Goal: Task Accomplishment & Management: Manage account settings

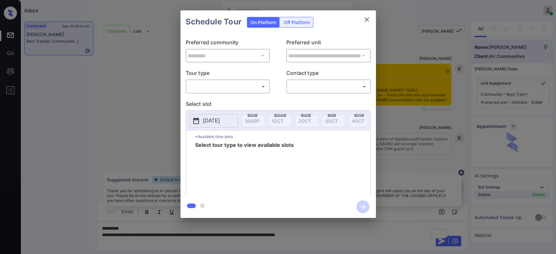
scroll to position [1004, 0]
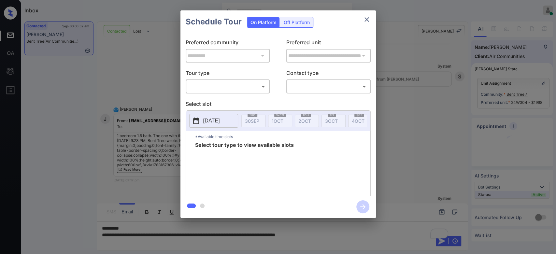
click at [224, 88] on body "Inbox Mukesh Online Set yourself offline Set yourself on break Profile Switch t…" at bounding box center [278, 127] width 556 height 254
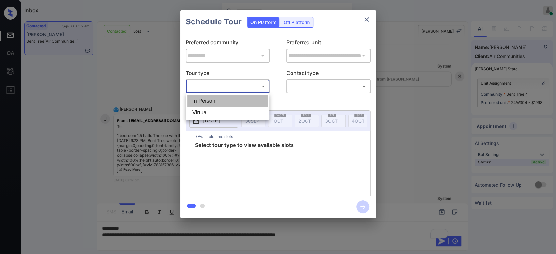
click at [216, 101] on li "In Person" at bounding box center [227, 101] width 80 height 12
type input "********"
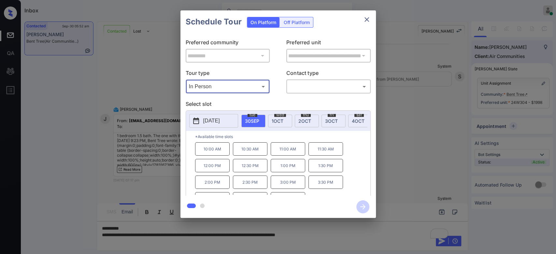
scroll to position [10, 0]
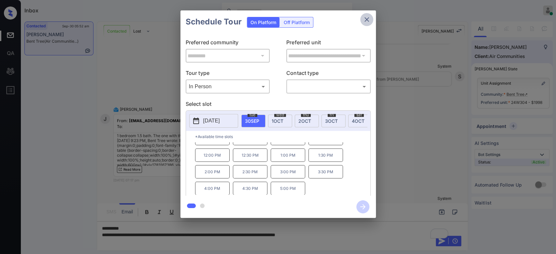
click at [367, 19] on icon "close" at bounding box center [367, 19] width 5 height 5
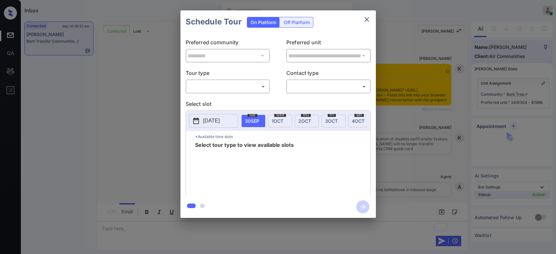
click at [254, 89] on body "Inbox Mukesh Online Set yourself offline Set yourself on break Profile Switch t…" at bounding box center [278, 127] width 556 height 254
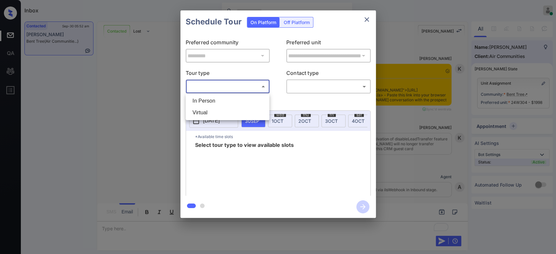
scroll to position [1040, 0]
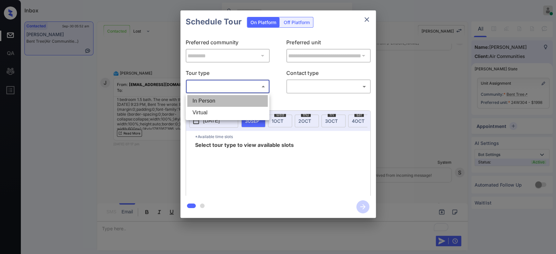
click at [221, 104] on li "In Person" at bounding box center [227, 101] width 80 height 12
type input "********"
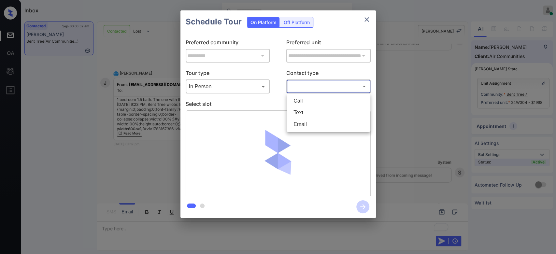
drag, startPoint x: 311, startPoint y: 87, endPoint x: 310, endPoint y: 111, distance: 24.5
click at [310, 111] on body "Inbox Mukesh Online Set yourself offline Set yourself on break Profile Switch t…" at bounding box center [278, 127] width 556 height 254
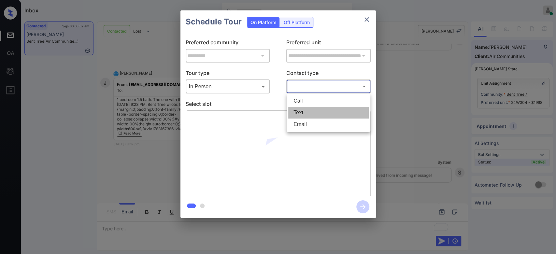
click at [310, 111] on li "Text" at bounding box center [328, 113] width 80 height 12
type input "****"
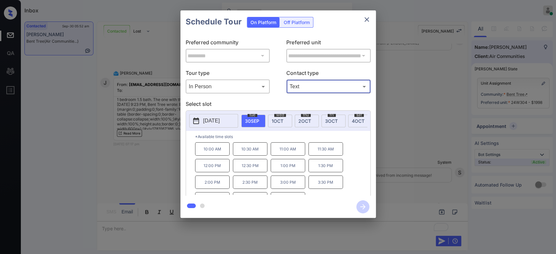
scroll to position [10, 0]
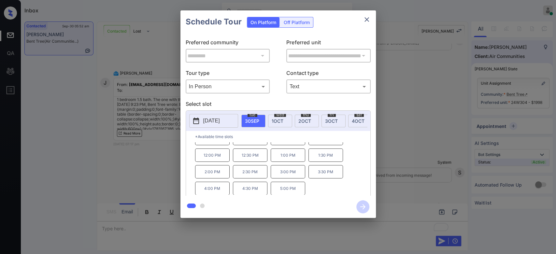
click at [221, 190] on p "4:00 PM" at bounding box center [212, 188] width 35 height 13
click at [362, 207] on icon "button" at bounding box center [362, 206] width 5 height 5
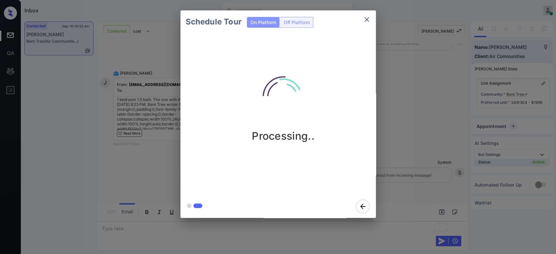
click at [397, 56] on div "Schedule Tour On Platform Off Platform Processing.." at bounding box center [278, 114] width 556 height 228
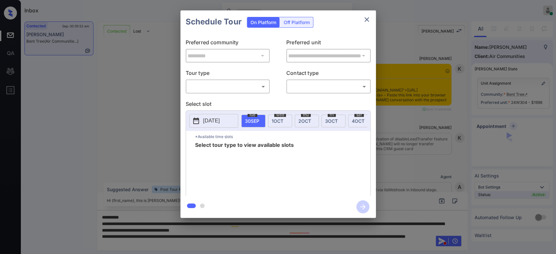
scroll to position [1672, 0]
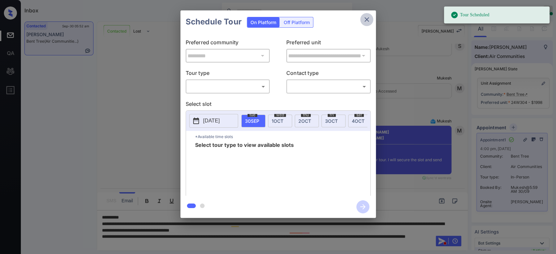
click at [367, 20] on icon "close" at bounding box center [367, 19] width 5 height 5
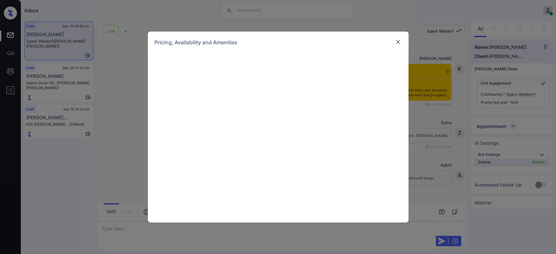
scroll to position [1091, 0]
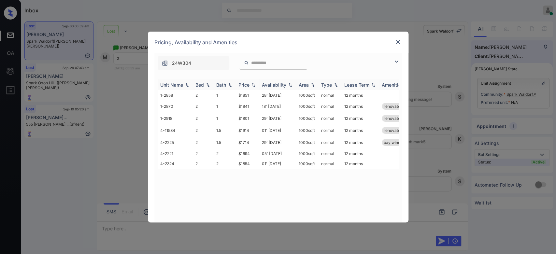
click at [246, 82] on div "Price" at bounding box center [244, 85] width 11 height 6
click at [244, 95] on td "$1694" at bounding box center [247, 95] width 23 height 10
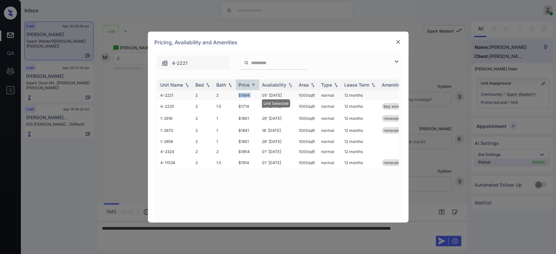
click at [244, 95] on td "$1694" at bounding box center [247, 95] width 23 height 10
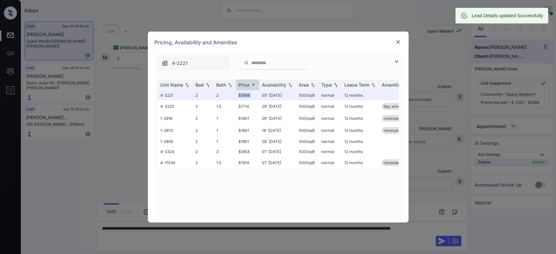
click at [400, 40] on img at bounding box center [398, 42] width 7 height 7
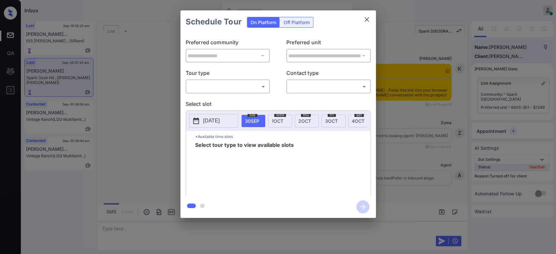
scroll to position [1952, 0]
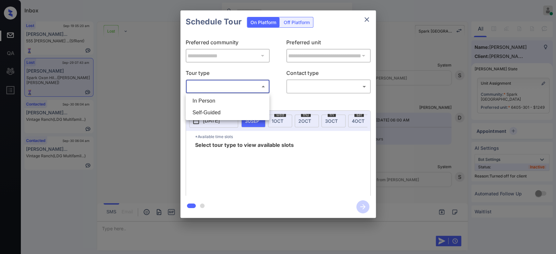
click at [256, 86] on body "Inbox Mukesh Online Set yourself offline Set yourself on break Profile Switch t…" at bounding box center [278, 127] width 556 height 254
click at [217, 103] on li "In Person" at bounding box center [227, 101] width 80 height 12
type input "********"
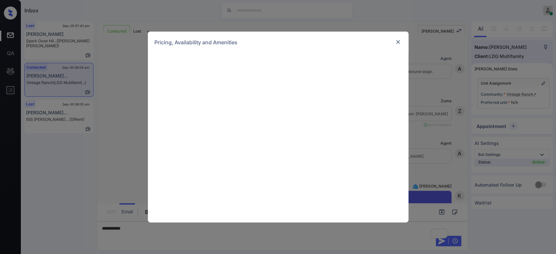
scroll to position [626, 0]
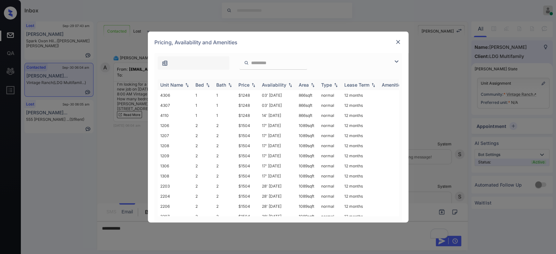
click at [247, 85] on div "Price" at bounding box center [244, 85] width 11 height 6
click at [247, 95] on td "$1248" at bounding box center [247, 95] width 23 height 10
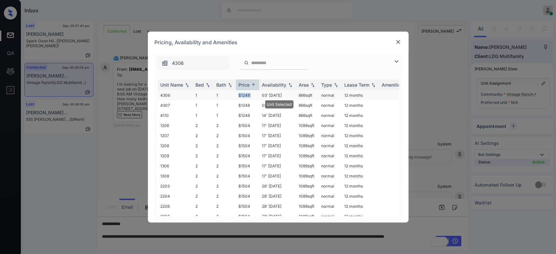
click at [247, 95] on td "$1248" at bounding box center [247, 95] width 23 height 10
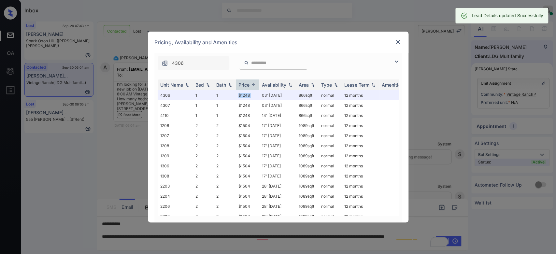
click at [398, 41] on img at bounding box center [398, 42] width 7 height 7
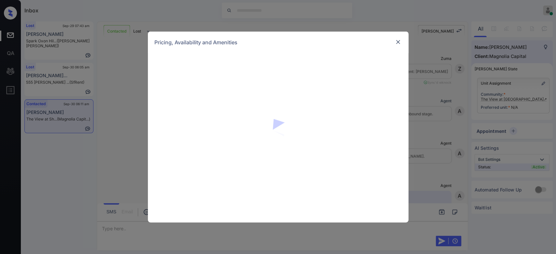
scroll to position [358, 0]
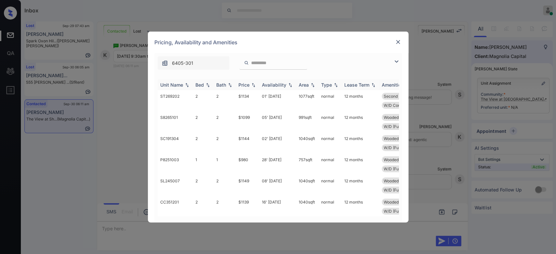
click at [247, 84] on div "Price" at bounding box center [244, 85] width 11 height 6
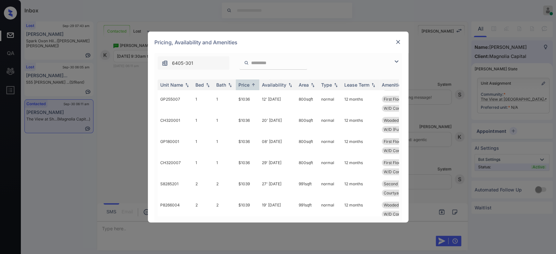
scroll to position [128, 0]
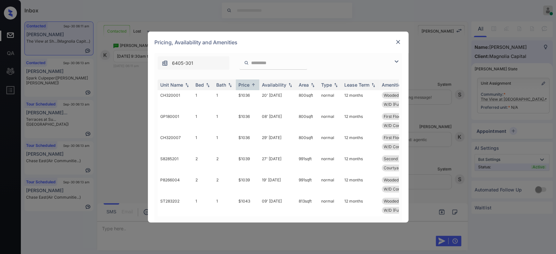
click at [396, 42] on img at bounding box center [398, 42] width 7 height 7
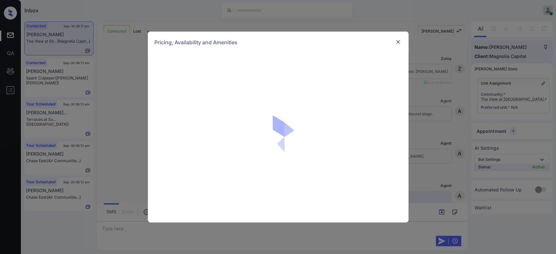
scroll to position [246, 0]
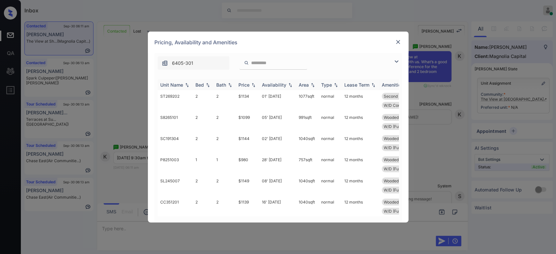
click at [247, 87] on th "Price" at bounding box center [247, 85] width 23 height 11
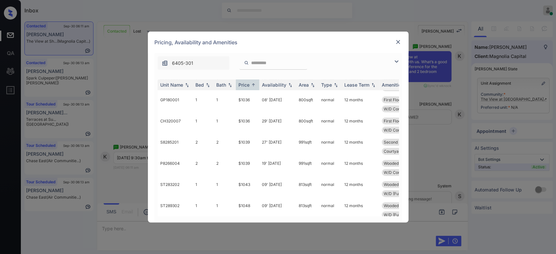
scroll to position [146, 0]
click at [250, 143] on td "$1039" at bounding box center [247, 145] width 23 height 21
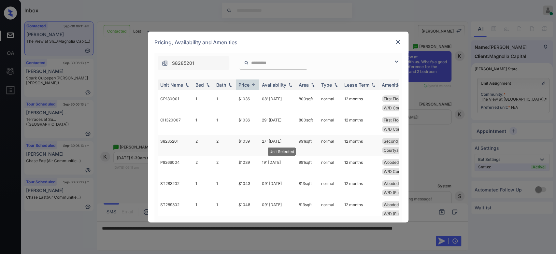
click at [250, 143] on td "$1039" at bounding box center [247, 145] width 23 height 21
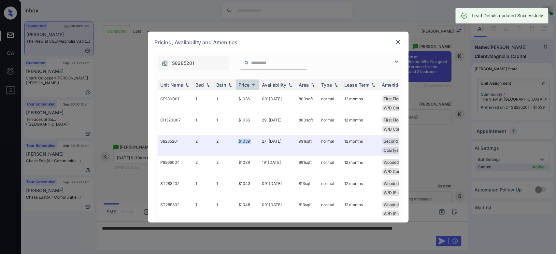
click at [399, 41] on img at bounding box center [398, 42] width 7 height 7
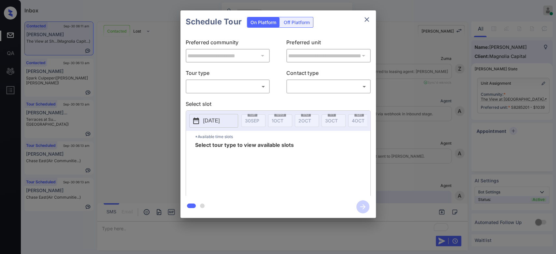
scroll to position [318, 0]
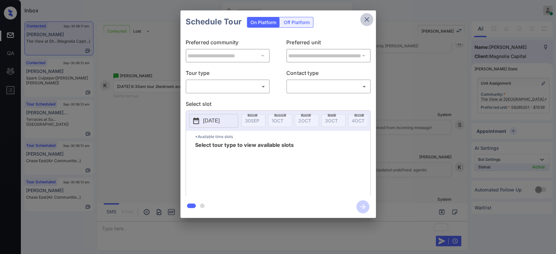
click at [371, 17] on button "close" at bounding box center [366, 19] width 13 height 13
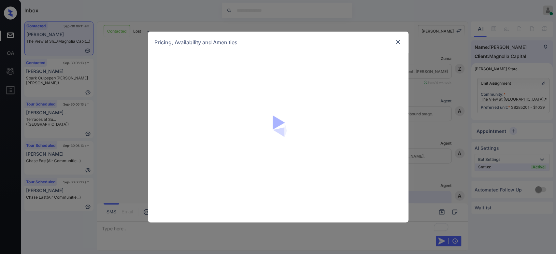
scroll to position [318, 0]
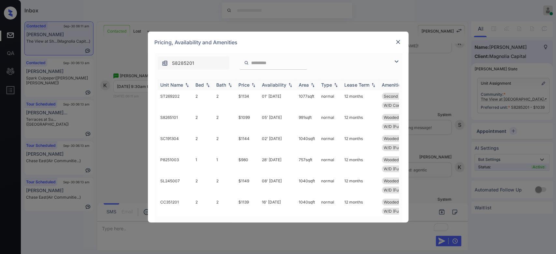
click at [248, 82] on div "Price" at bounding box center [244, 85] width 11 height 6
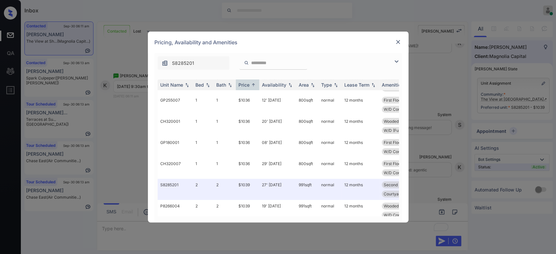
scroll to position [102, 0]
click at [397, 41] on img at bounding box center [398, 42] width 7 height 7
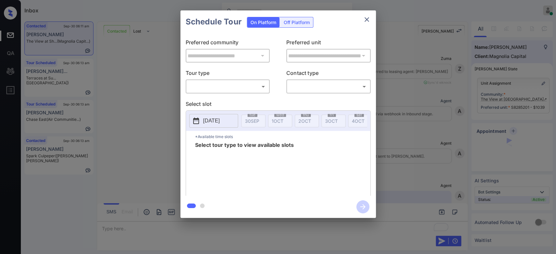
scroll to position [400, 0]
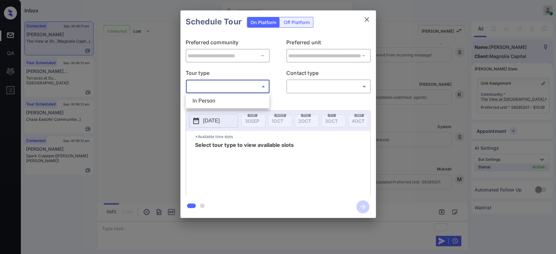
click at [251, 87] on body "Inbox Mukesh Online Set yourself offline Set yourself on break Profile Switch t…" at bounding box center [278, 127] width 556 height 254
click at [213, 101] on li "In Person" at bounding box center [227, 101] width 80 height 12
type input "********"
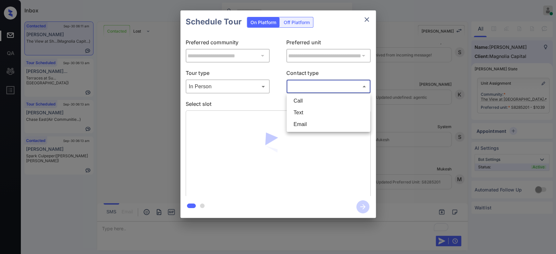
drag, startPoint x: 323, startPoint y: 87, endPoint x: 305, endPoint y: 108, distance: 28.2
click at [305, 108] on body "Inbox Mukesh Online Set yourself offline Set yourself on break Profile Switch t…" at bounding box center [278, 127] width 556 height 254
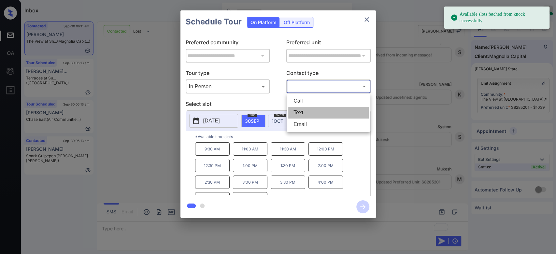
click at [305, 108] on li "Text" at bounding box center [328, 113] width 80 height 12
type input "****"
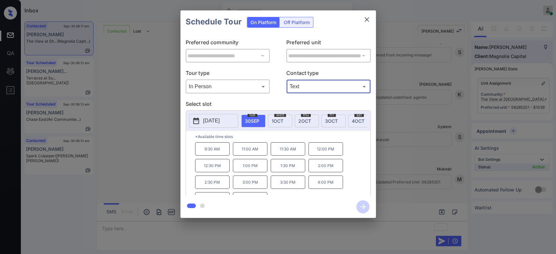
click at [368, 16] on icon "close" at bounding box center [367, 20] width 8 height 8
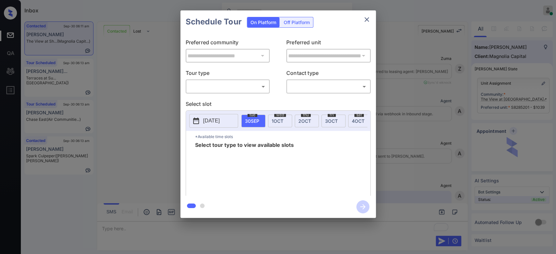
scroll to position [443, 0]
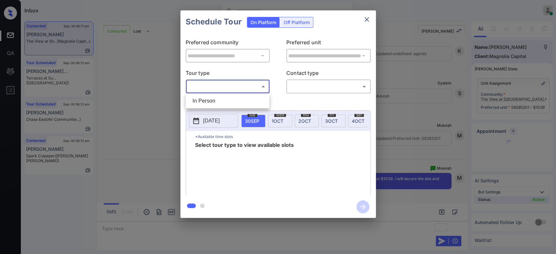
click at [249, 88] on body "Inbox Mukesh Online Set yourself offline Set yourself on break Profile Switch t…" at bounding box center [278, 127] width 556 height 254
click at [224, 95] on ul "In Person" at bounding box center [228, 101] width 84 height 15
drag, startPoint x: 225, startPoint y: 100, endPoint x: 243, endPoint y: 101, distance: 18.6
click at [243, 101] on li "In Person" at bounding box center [227, 101] width 80 height 12
type input "********"
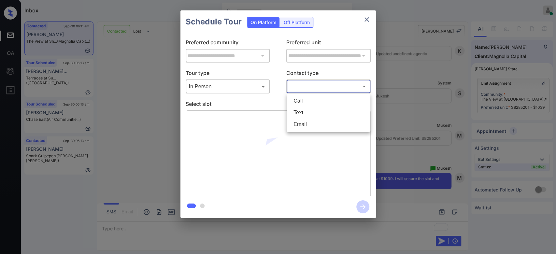
click at [318, 86] on body "Inbox Mukesh Online Set yourself offline Set yourself on break Profile Switch t…" at bounding box center [278, 127] width 556 height 254
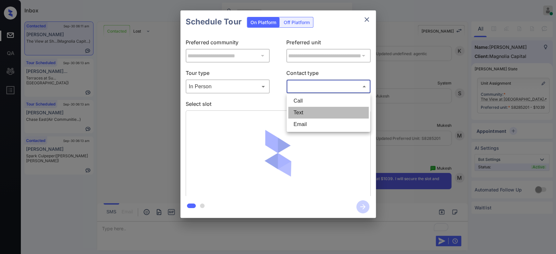
click at [305, 113] on li "Text" at bounding box center [328, 113] width 80 height 12
type input "****"
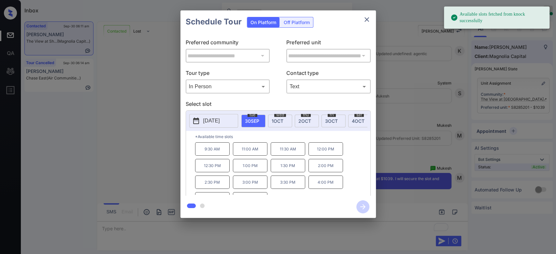
click at [207, 154] on p "9:30 AM" at bounding box center [212, 148] width 35 height 13
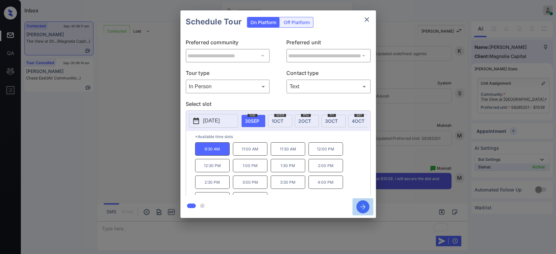
click at [361, 212] on icon "button" at bounding box center [363, 206] width 13 height 13
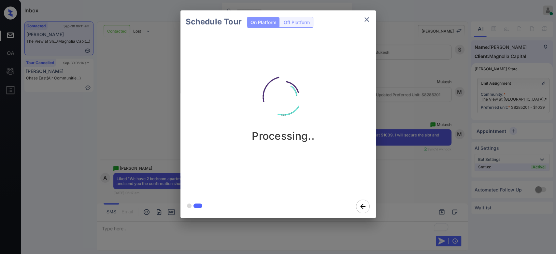
scroll to position [487, 0]
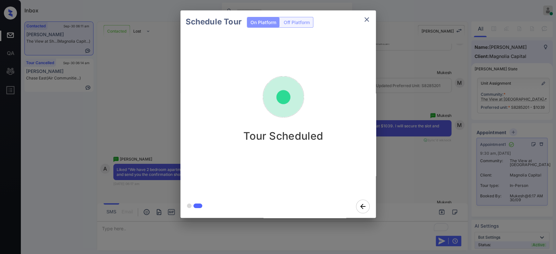
click at [397, 105] on div "Schedule Tour On Platform Off Platform Tour Scheduled" at bounding box center [278, 114] width 556 height 228
